Goal: Task Accomplishment & Management: Use online tool/utility

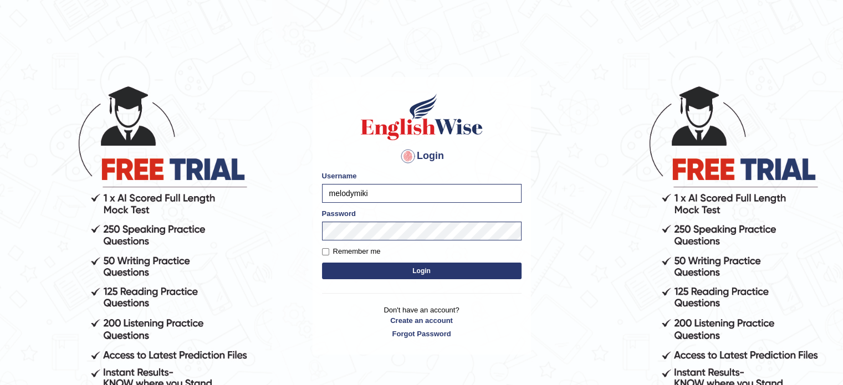
click at [439, 272] on button "Login" at bounding box center [422, 271] width 200 height 17
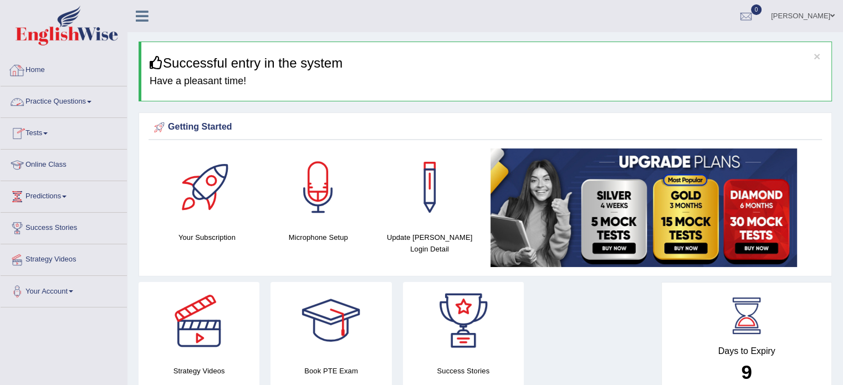
click at [67, 76] on link "Home" at bounding box center [64, 69] width 126 height 28
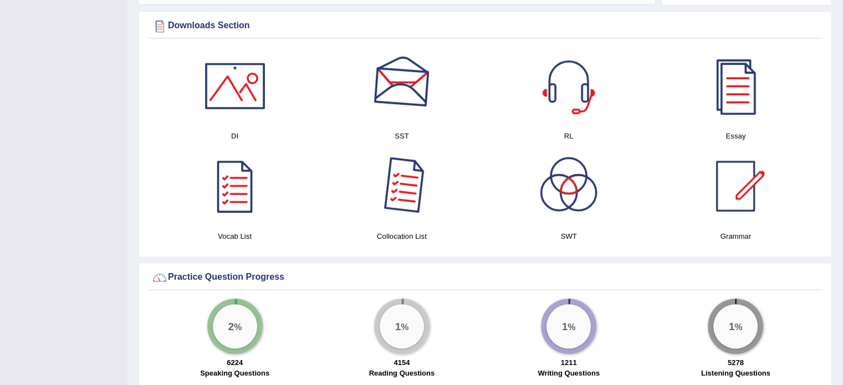
scroll to position [554, 0]
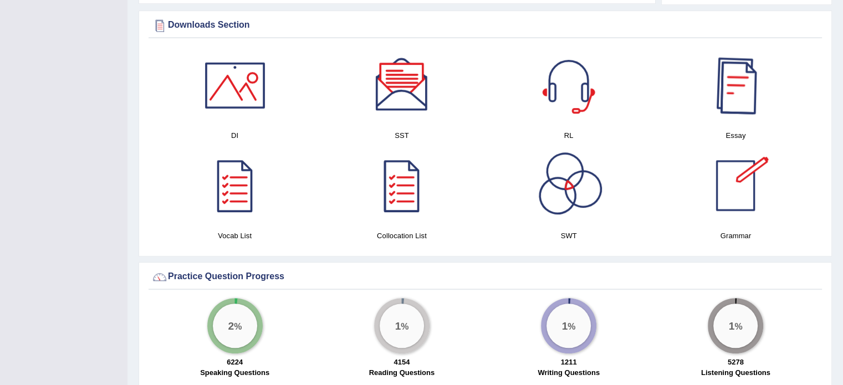
click at [739, 186] on div at bounding box center [736, 186] width 78 height 78
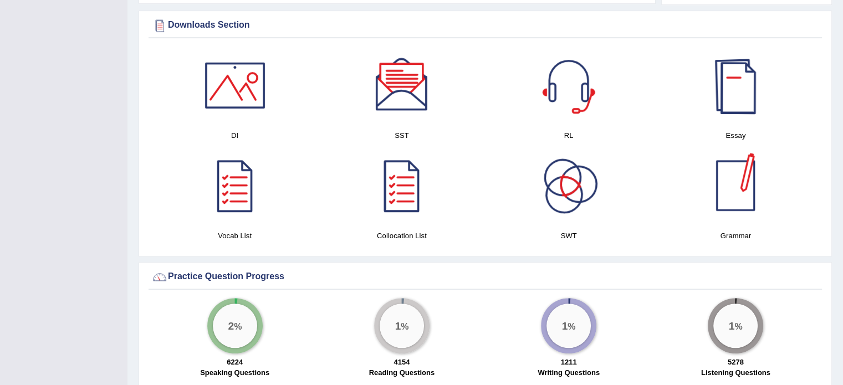
click at [747, 93] on div at bounding box center [736, 86] width 78 height 78
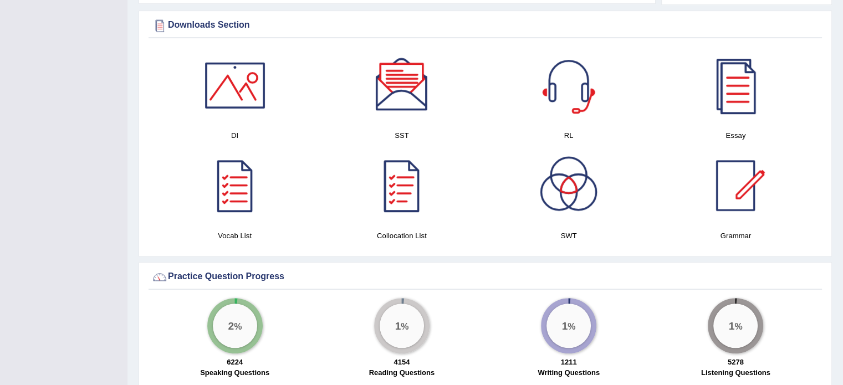
click at [240, 224] on div "Vocab List" at bounding box center [235, 194] width 156 height 95
click at [234, 210] on div at bounding box center [235, 186] width 78 height 78
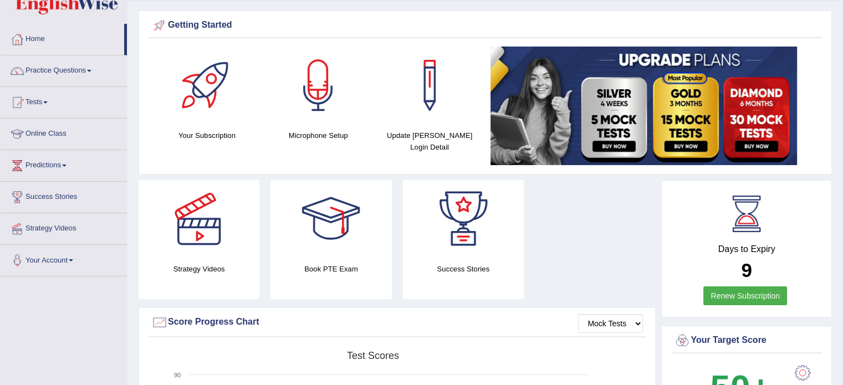
scroll to position [0, 0]
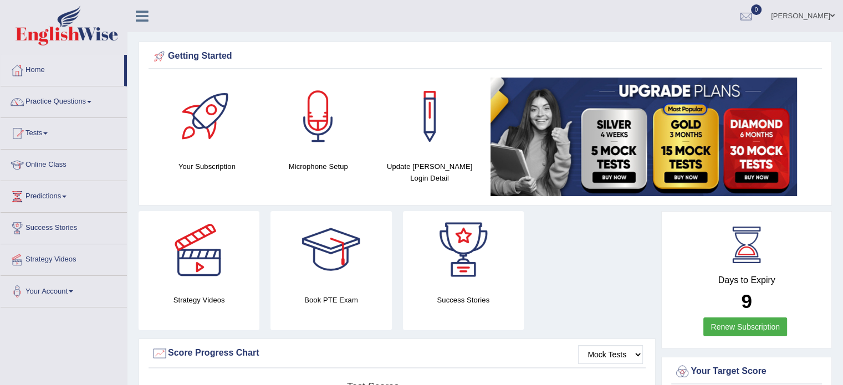
click at [55, 101] on link "Practice Questions" at bounding box center [64, 100] width 126 height 28
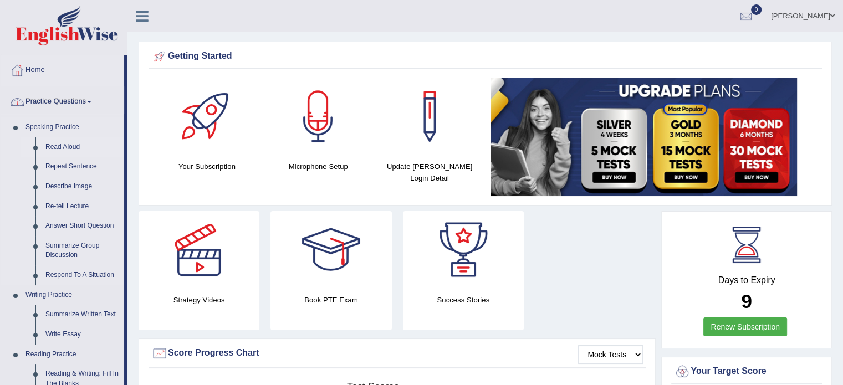
click at [57, 144] on link "Read Aloud" at bounding box center [82, 147] width 84 height 20
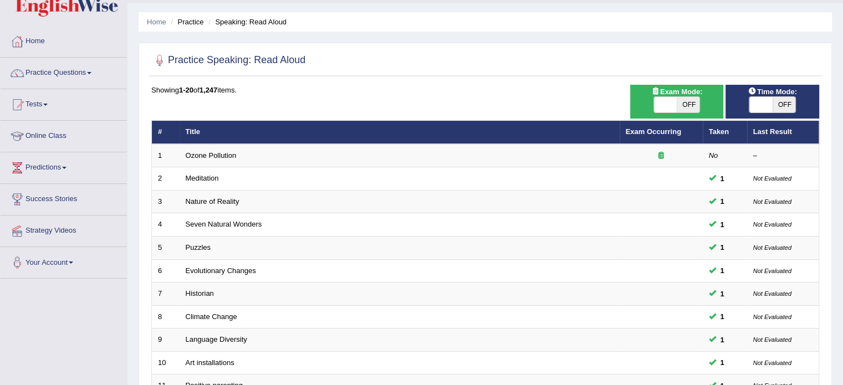
scroll to position [13, 0]
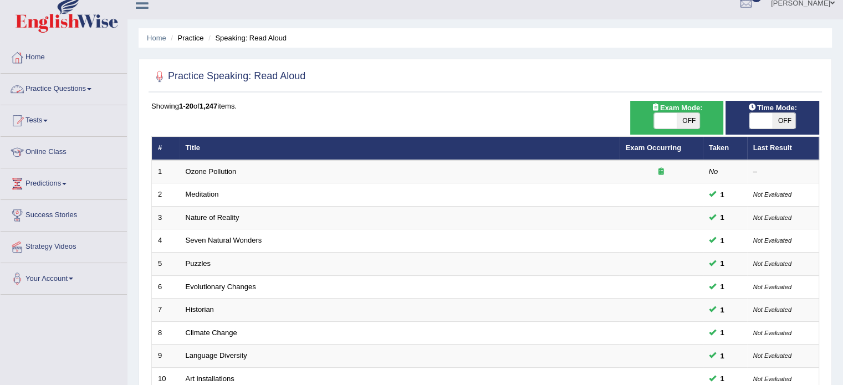
click at [90, 88] on link "Practice Questions" at bounding box center [64, 88] width 126 height 28
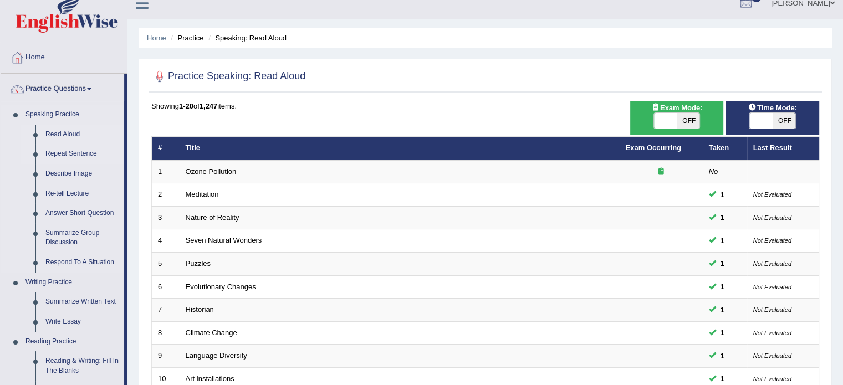
click at [73, 156] on link "Repeat Sentence" at bounding box center [82, 154] width 84 height 20
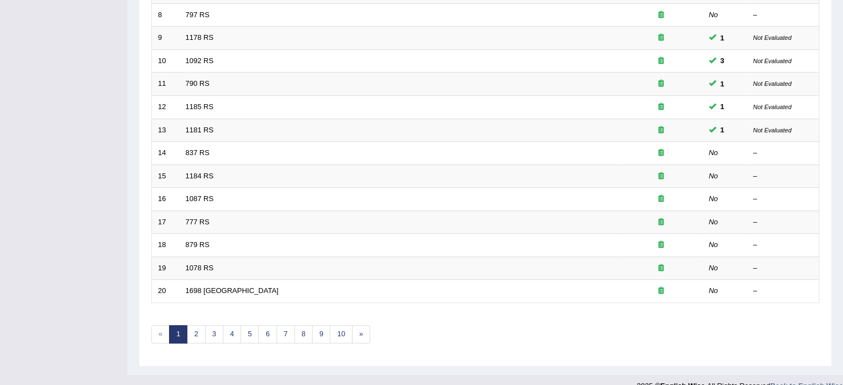
scroll to position [333, 0]
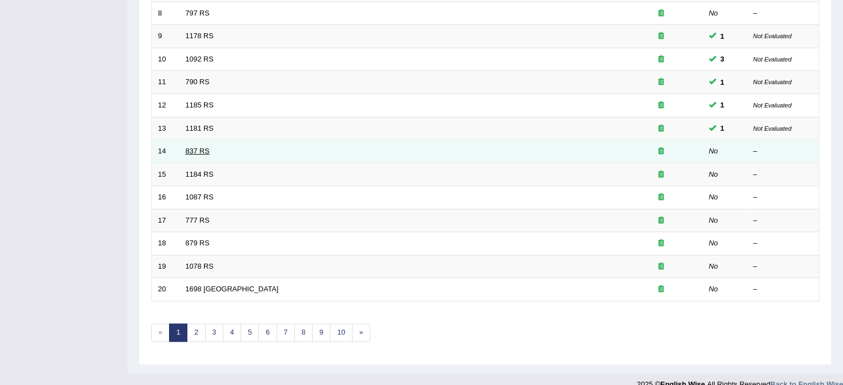
click at [197, 151] on link "837 RS" at bounding box center [198, 151] width 24 height 8
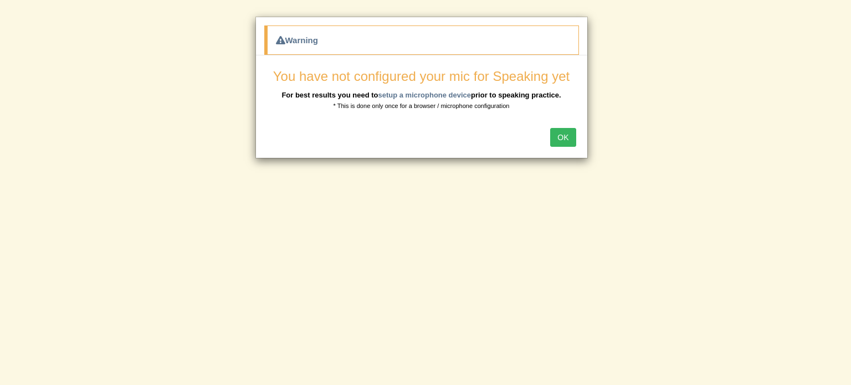
click at [568, 139] on button "OK" at bounding box center [562, 137] width 25 height 19
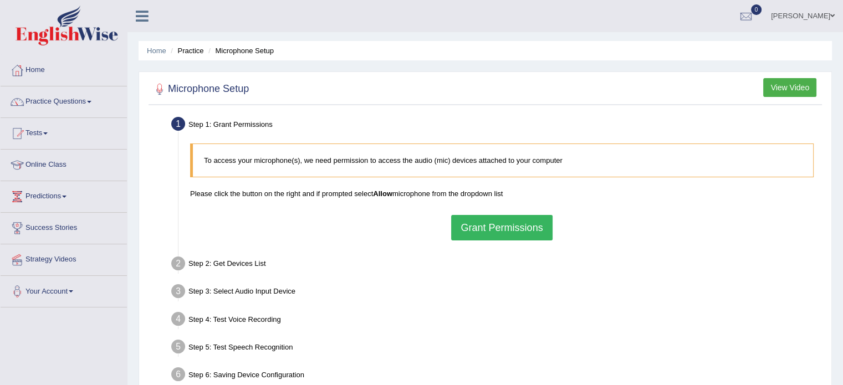
click at [497, 228] on button "Grant Permissions" at bounding box center [501, 227] width 101 height 25
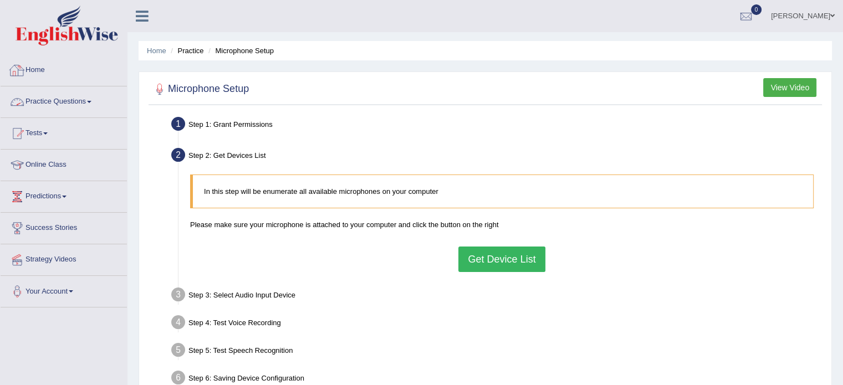
click at [62, 69] on link "Home" at bounding box center [64, 69] width 126 height 28
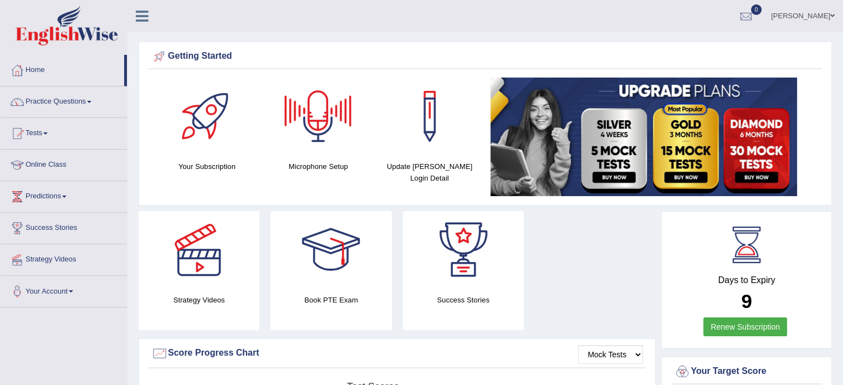
click at [303, 128] on div at bounding box center [318, 117] width 78 height 78
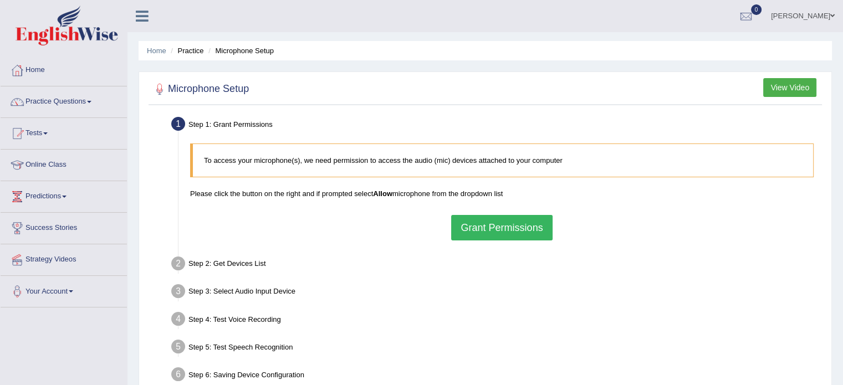
click at [486, 226] on button "Grant Permissions" at bounding box center [501, 227] width 101 height 25
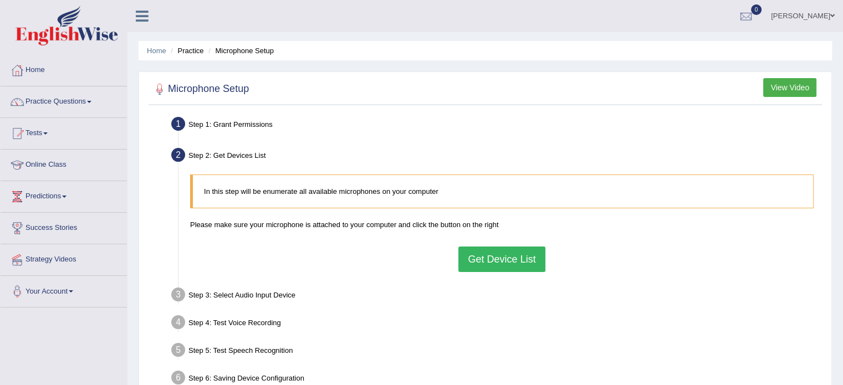
click at [513, 261] on button "Get Device List" at bounding box center [501, 259] width 86 height 25
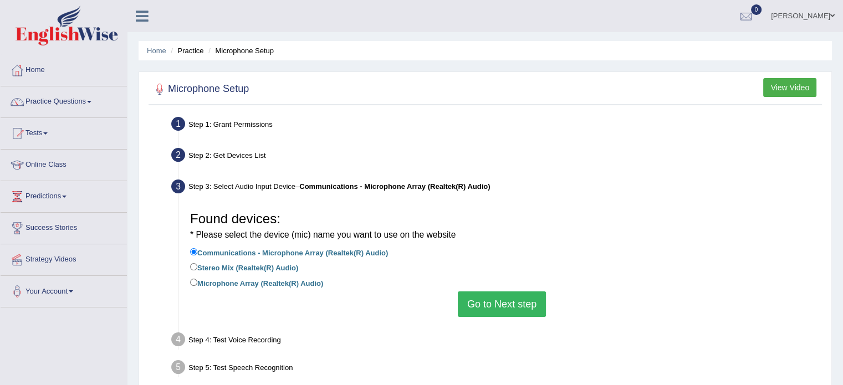
click at [508, 299] on button "Go to Next step" at bounding box center [502, 304] width 88 height 25
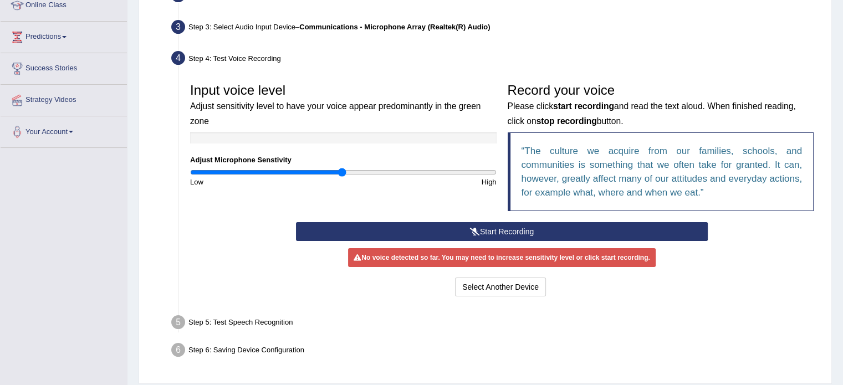
scroll to position [166, 0]
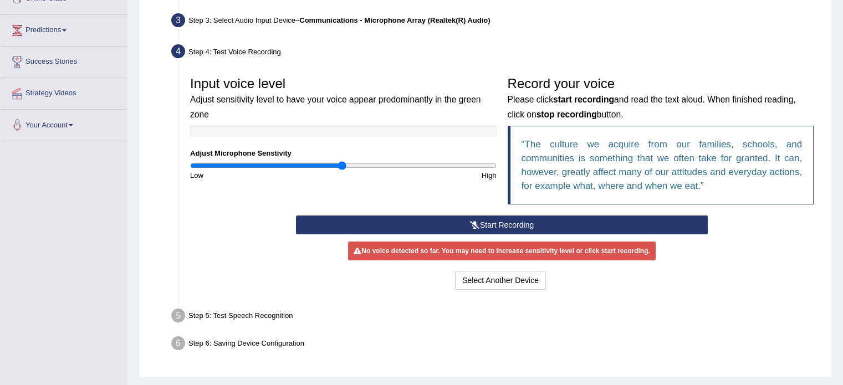
click at [475, 223] on icon at bounding box center [475, 225] width 10 height 8
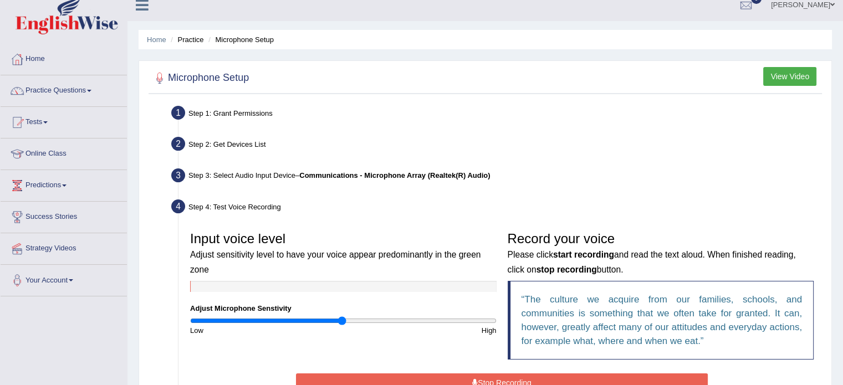
scroll to position [0, 0]
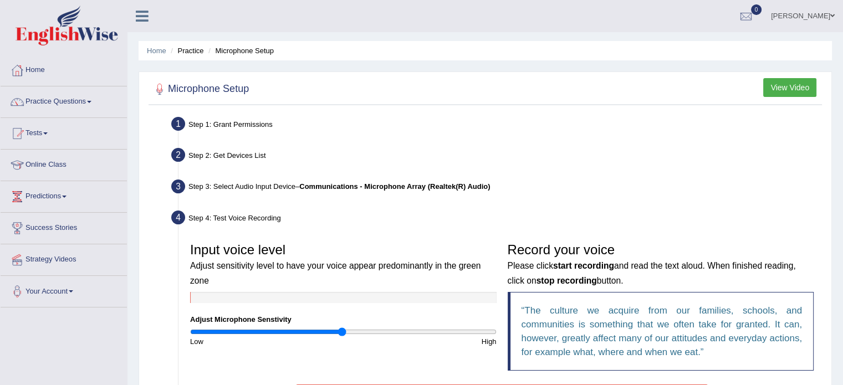
click at [89, 101] on link "Practice Questions" at bounding box center [64, 100] width 126 height 28
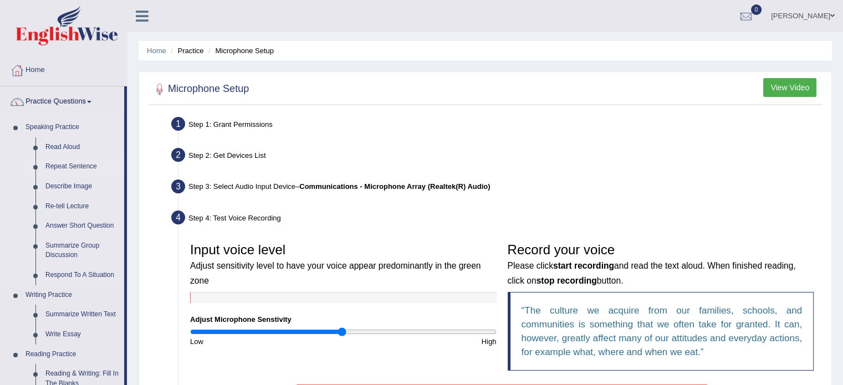
click at [83, 165] on link "Repeat Sentence" at bounding box center [82, 167] width 84 height 20
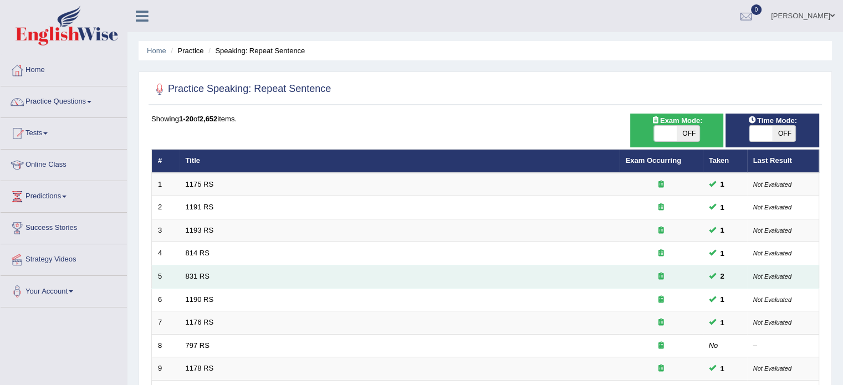
scroll to position [222, 0]
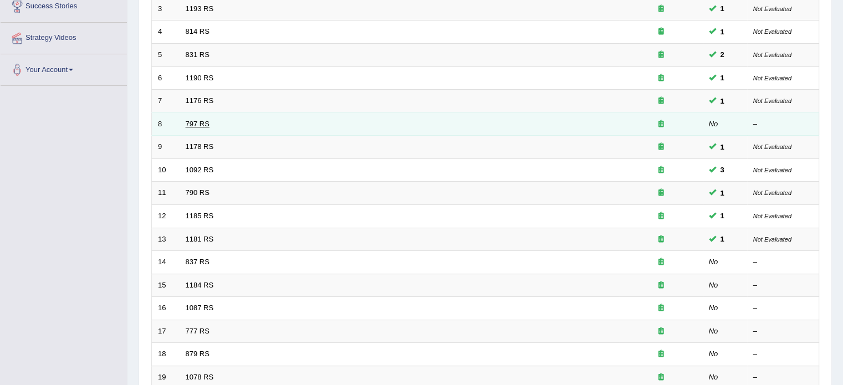
click at [190, 121] on link "797 RS" at bounding box center [198, 124] width 24 height 8
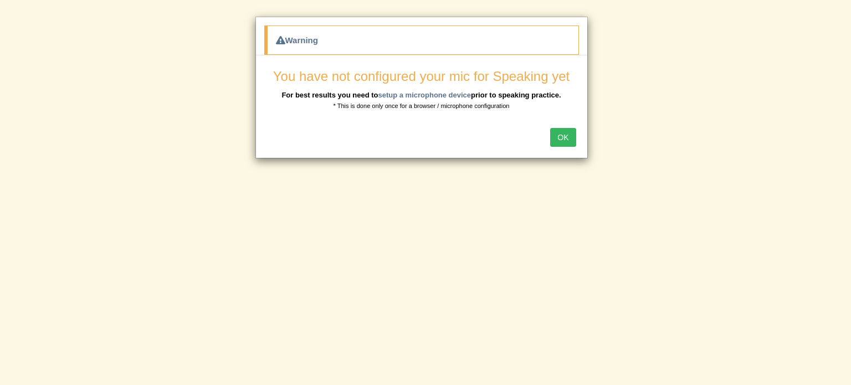
click at [568, 140] on button "OK" at bounding box center [562, 137] width 25 height 19
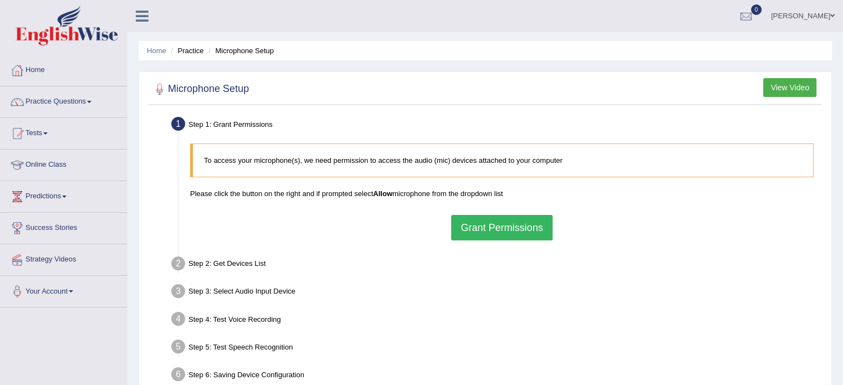
click at [387, 192] on b "Allow" at bounding box center [382, 194] width 19 height 8
click at [489, 225] on button "Grant Permissions" at bounding box center [501, 227] width 101 height 25
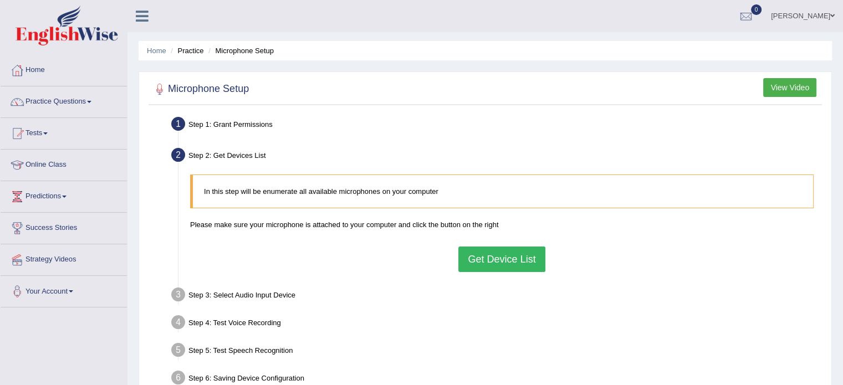
click at [481, 258] on button "Get Device List" at bounding box center [501, 259] width 86 height 25
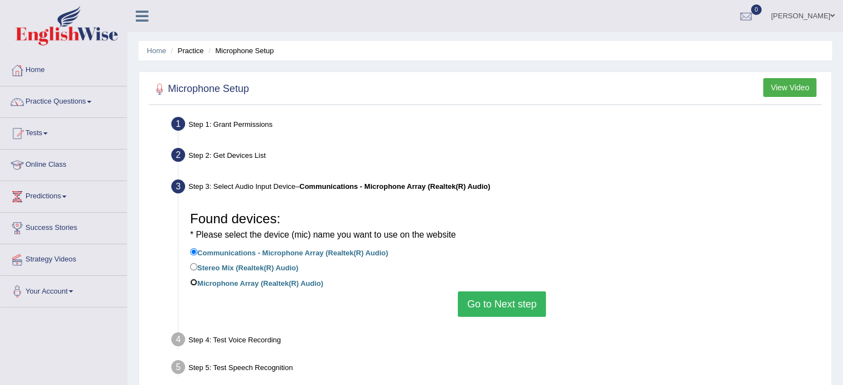
click at [195, 281] on input "Microphone Array (Realtek(R) Audio)" at bounding box center [193, 282] width 7 height 7
radio input "true"
click at [195, 254] on input "Communications - Microphone Array (Realtek(R) Audio)" at bounding box center [193, 251] width 7 height 7
radio input "true"
click at [497, 302] on button "Go to Next step" at bounding box center [502, 304] width 88 height 25
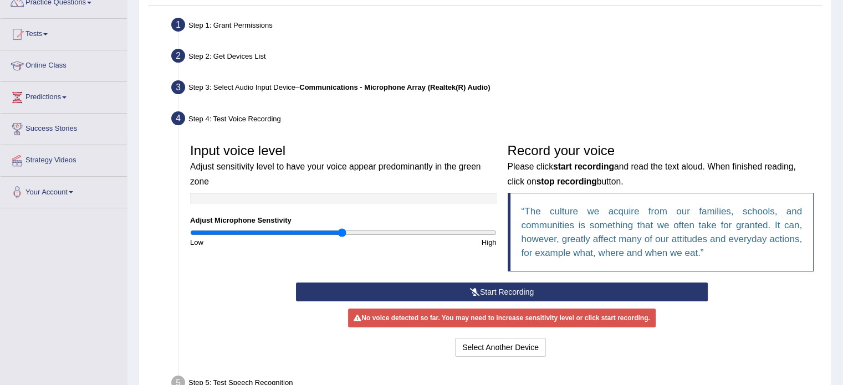
scroll to position [111, 0]
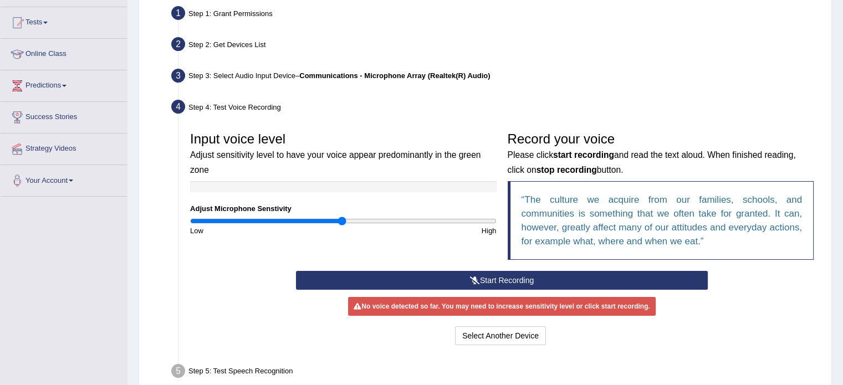
click at [493, 287] on button "Start Recording" at bounding box center [502, 280] width 412 height 19
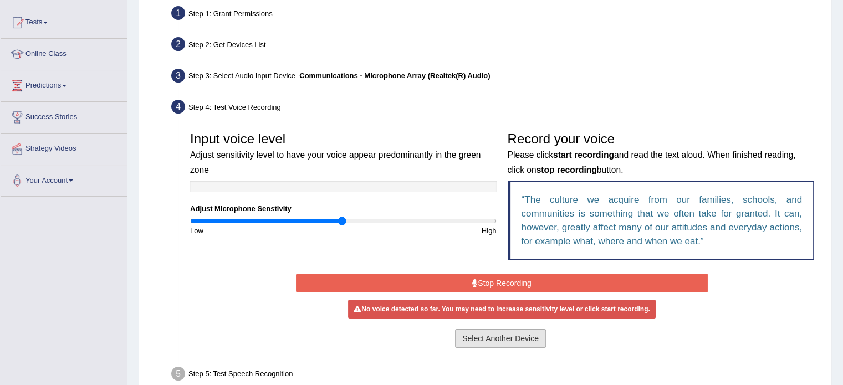
click at [508, 339] on button "Select Another Device" at bounding box center [500, 338] width 91 height 19
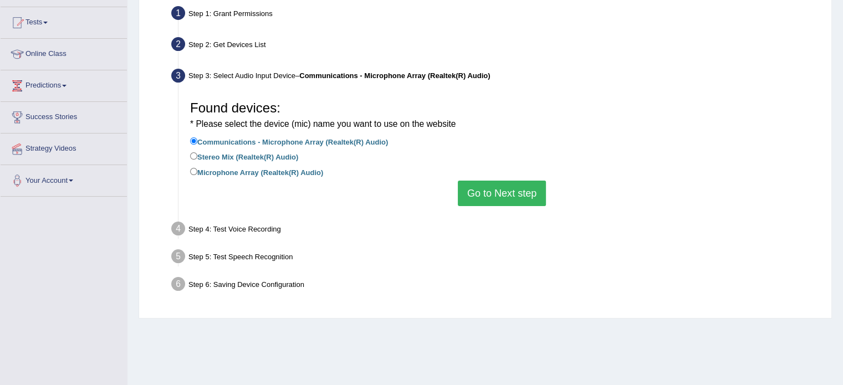
click at [513, 201] on button "Go to Next step" at bounding box center [502, 193] width 88 height 25
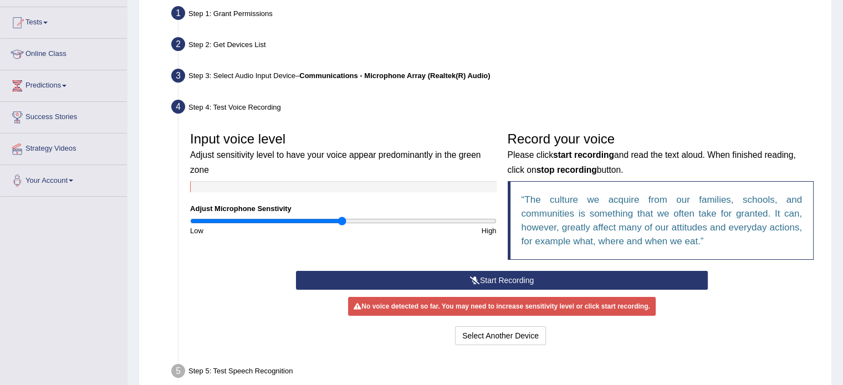
click at [487, 275] on button "Start Recording" at bounding box center [502, 280] width 412 height 19
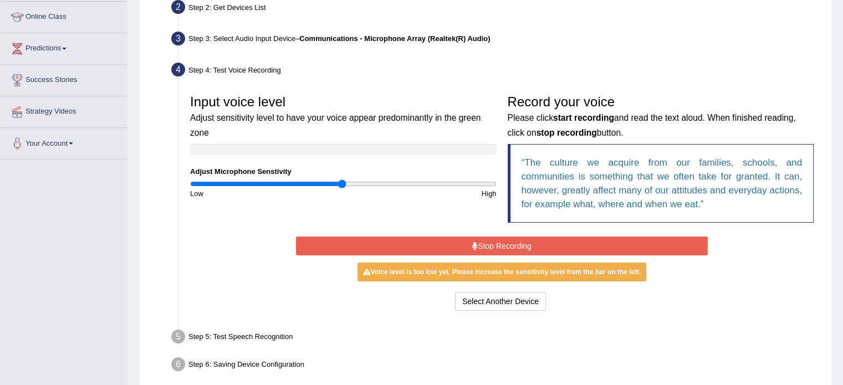
scroll to position [197, 0]
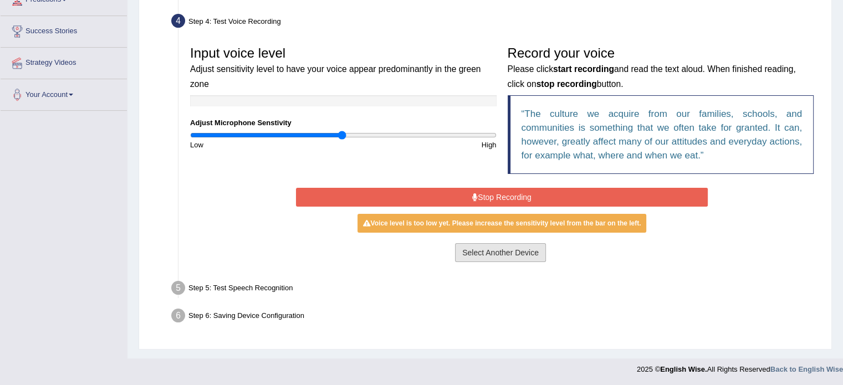
click at [491, 254] on button "Select Another Device" at bounding box center [500, 252] width 91 height 19
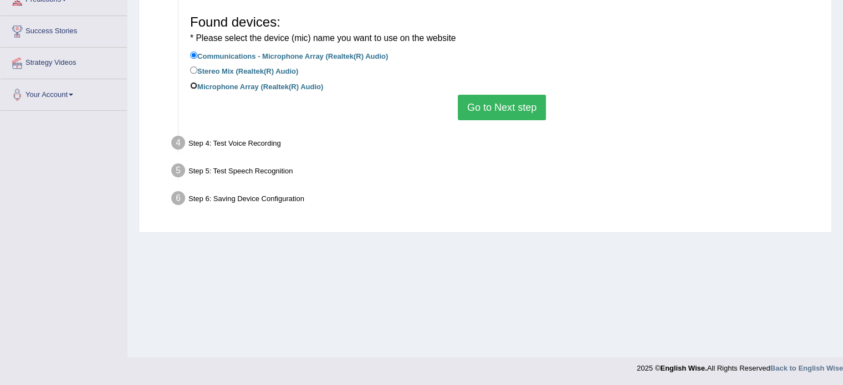
click at [195, 82] on input "Microphone Array (Realtek(R) Audio)" at bounding box center [193, 85] width 7 height 7
radio input "true"
click at [487, 104] on button "Go to Next step" at bounding box center [502, 107] width 88 height 25
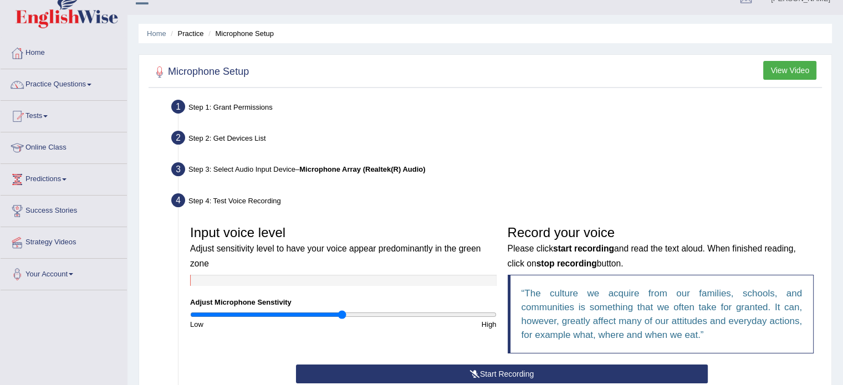
scroll to position [0, 0]
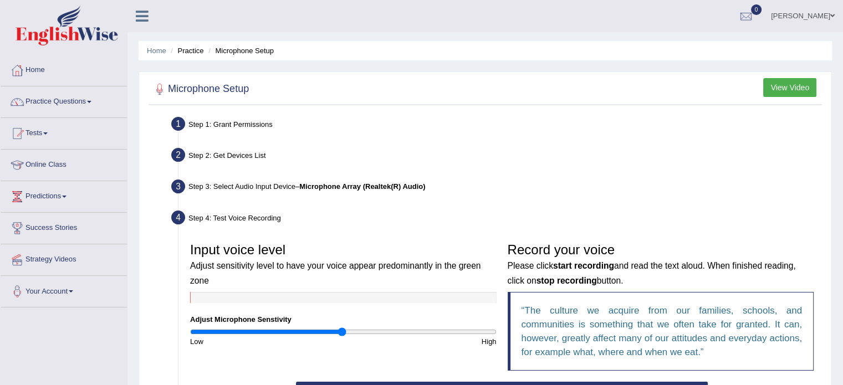
click at [78, 101] on link "Practice Questions" at bounding box center [64, 100] width 126 height 28
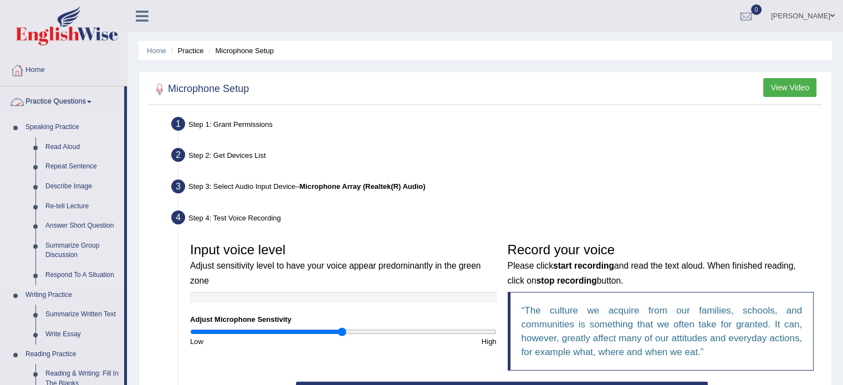
click at [50, 146] on link "Read Aloud" at bounding box center [82, 147] width 84 height 20
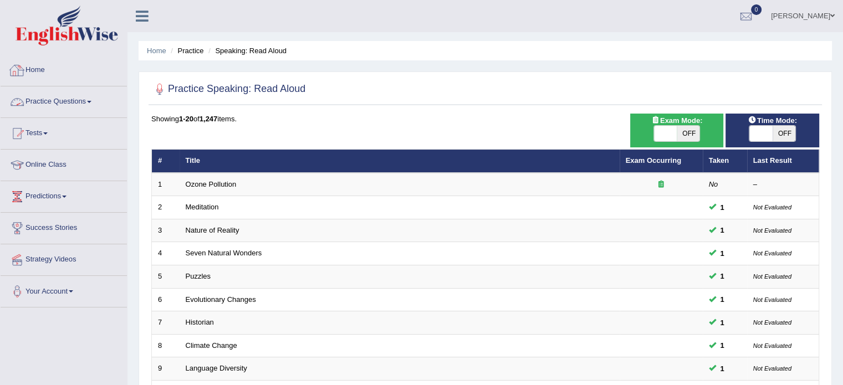
click at [47, 73] on link "Home" at bounding box center [64, 69] width 126 height 28
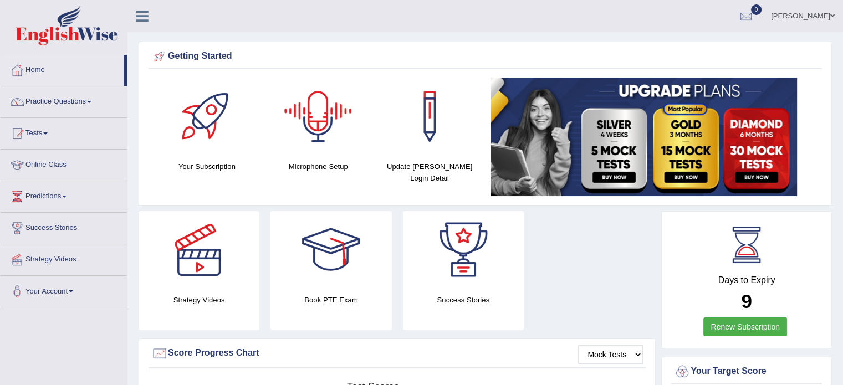
click at [320, 156] on div "Microphone Setup" at bounding box center [318, 125] width 100 height 95
click at [315, 156] on div "Microphone Setup" at bounding box center [318, 125] width 100 height 95
click at [315, 166] on h4 "Microphone Setup" at bounding box center [318, 167] width 100 height 12
click at [315, 165] on h4 "Microphone Setup" at bounding box center [318, 167] width 100 height 12
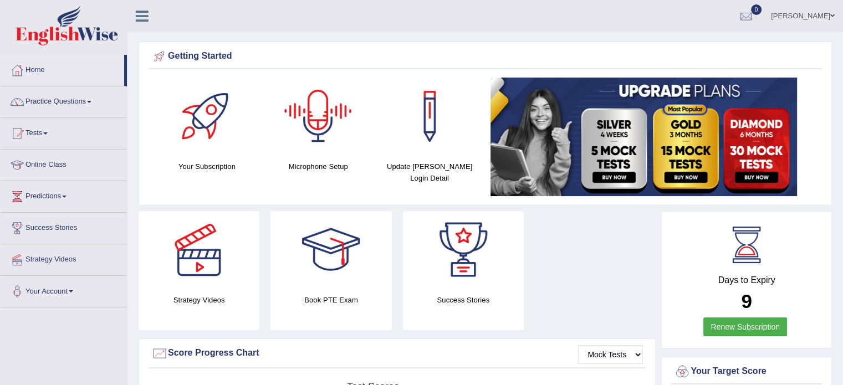
click at [307, 142] on div at bounding box center [318, 117] width 78 height 78
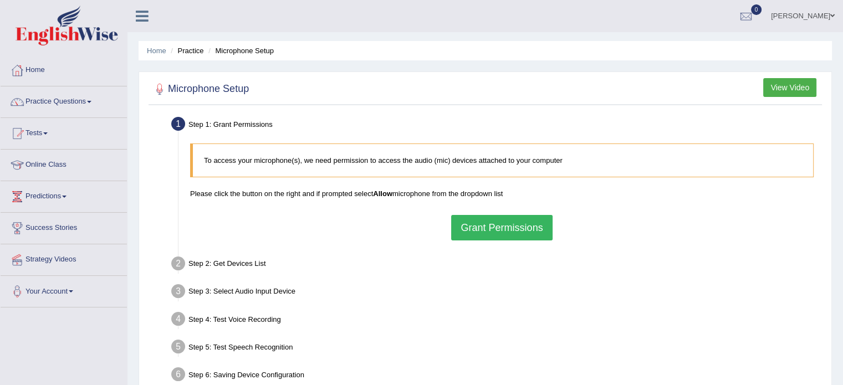
scroll to position [55, 0]
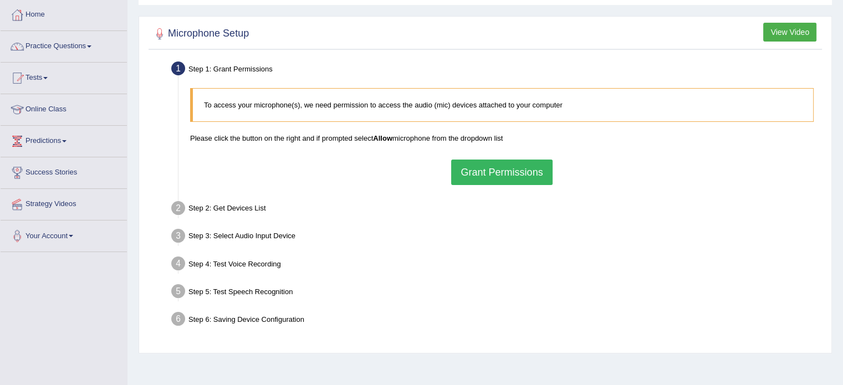
click at [519, 168] on button "Grant Permissions" at bounding box center [501, 172] width 101 height 25
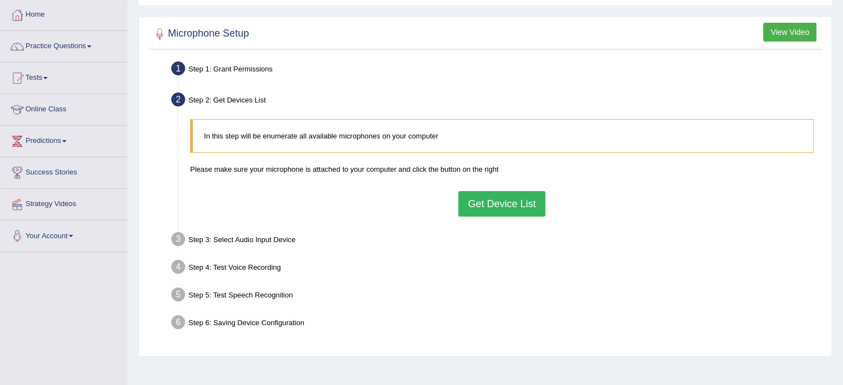
click at [496, 207] on button "Get Device List" at bounding box center [501, 203] width 86 height 25
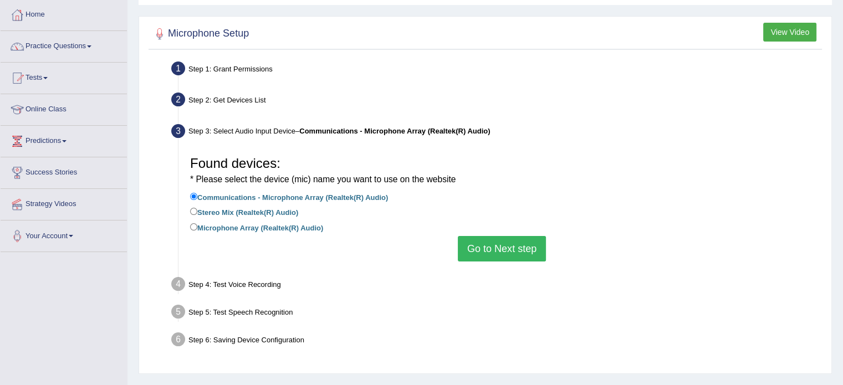
click at [488, 247] on button "Go to Next step" at bounding box center [502, 248] width 88 height 25
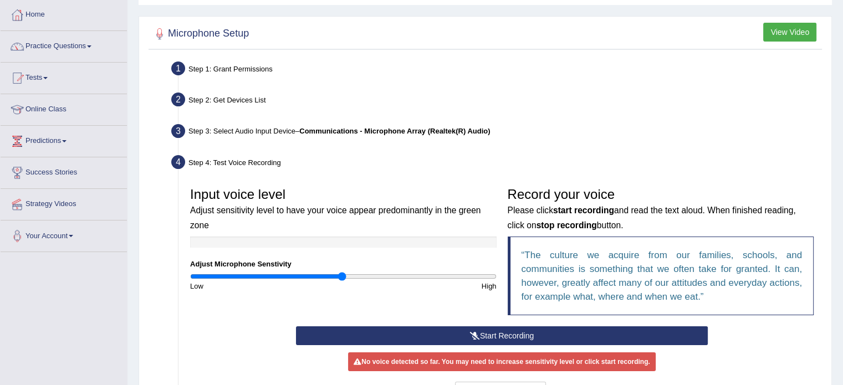
click at [559, 259] on q "The culture we acquire from our families, schools, and communities is something…" at bounding box center [662, 276] width 281 height 52
click at [520, 335] on button "Start Recording" at bounding box center [502, 336] width 412 height 19
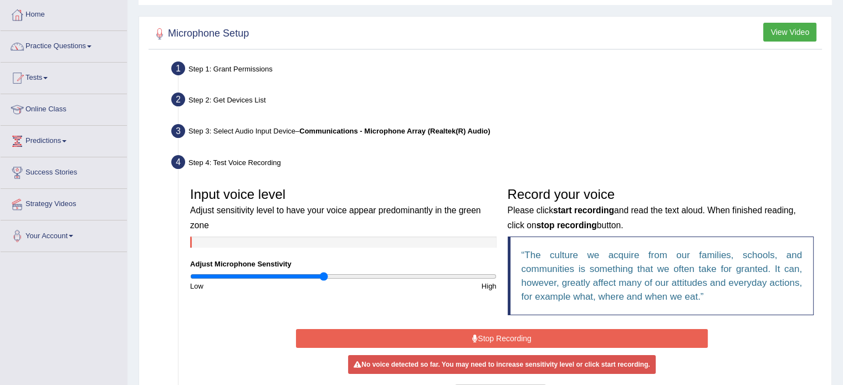
click at [323, 276] on input "range" at bounding box center [343, 276] width 307 height 9
click at [389, 276] on input "range" at bounding box center [343, 276] width 307 height 9
drag, startPoint x: 433, startPoint y: 278, endPoint x: 447, endPoint y: 275, distance: 13.6
click at [435, 277] on input "range" at bounding box center [343, 276] width 307 height 9
type input "1.9"
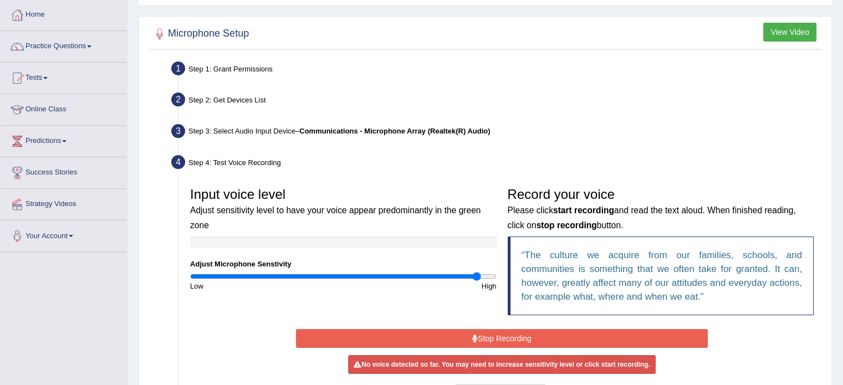
click at [478, 275] on input "range" at bounding box center [343, 276] width 307 height 9
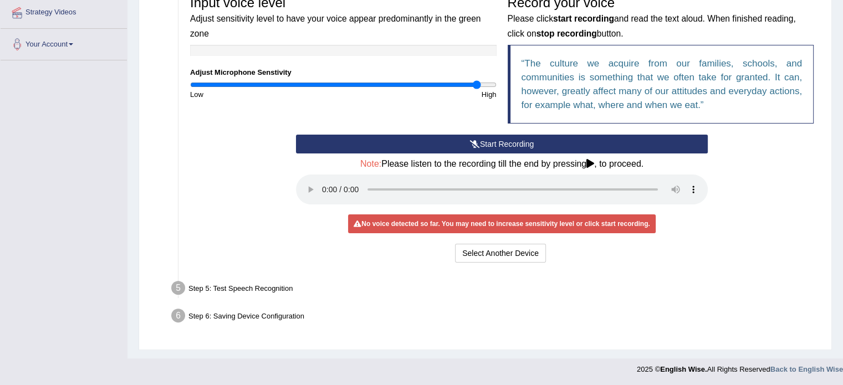
scroll to position [248, 0]
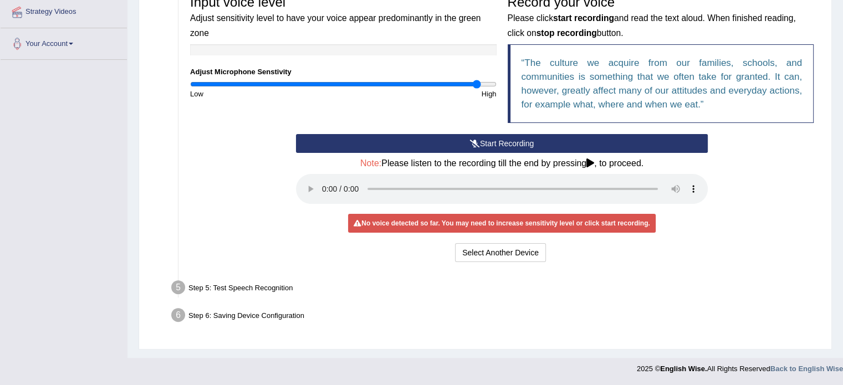
click at [593, 160] on icon at bounding box center [590, 163] width 8 height 9
click at [593, 161] on icon at bounding box center [590, 163] width 8 height 9
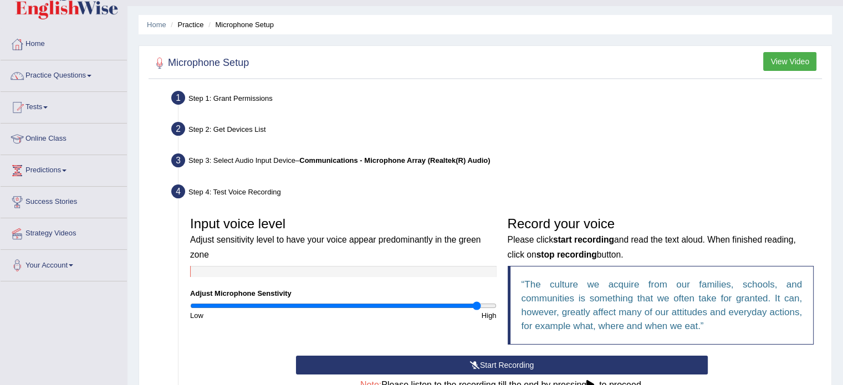
scroll to position [0, 0]
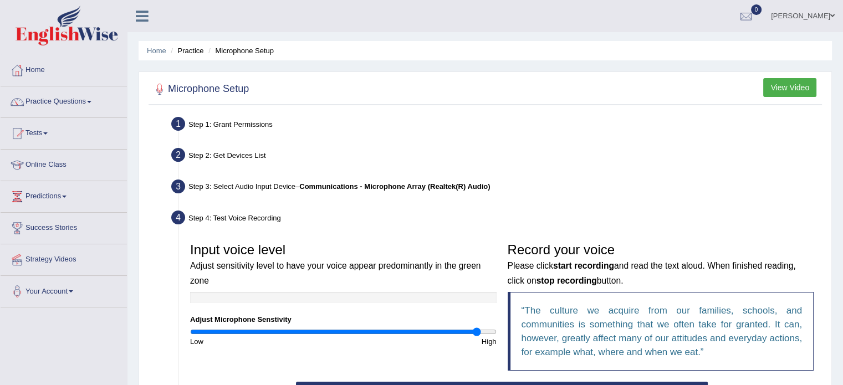
click at [246, 50] on li "Microphone Setup" at bounding box center [240, 50] width 68 height 11
